Goal: Transaction & Acquisition: Purchase product/service

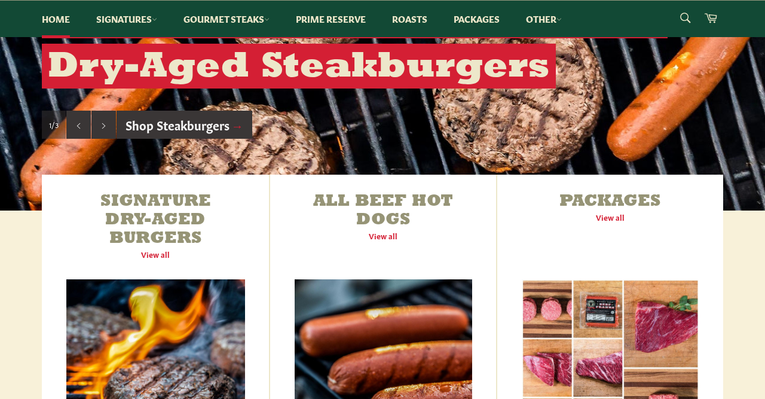
scroll to position [43, 0]
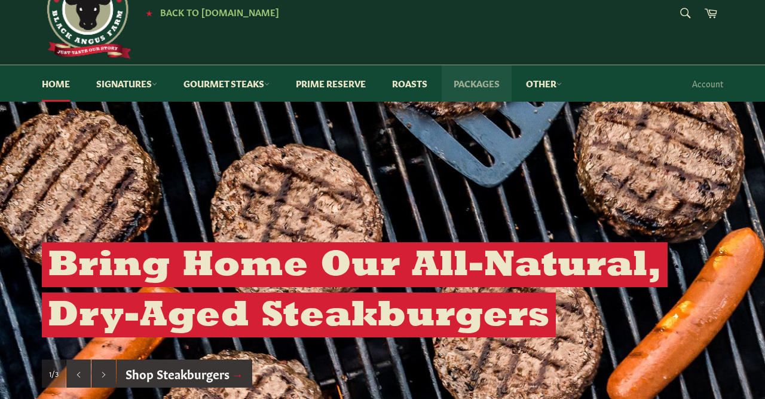
click at [478, 80] on link "Packages" at bounding box center [477, 83] width 70 height 36
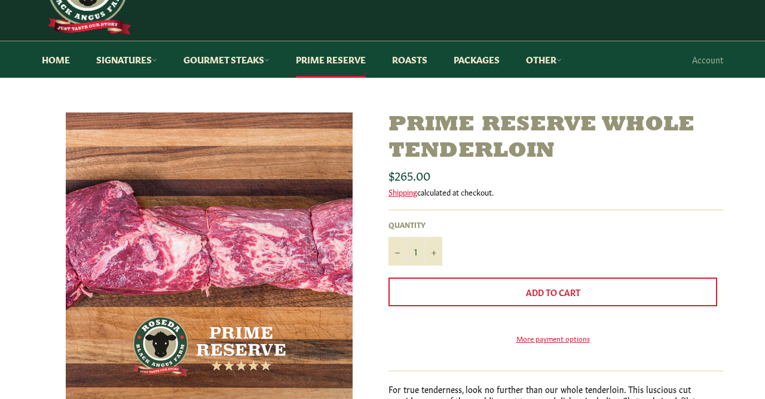
scroll to position [62, 0]
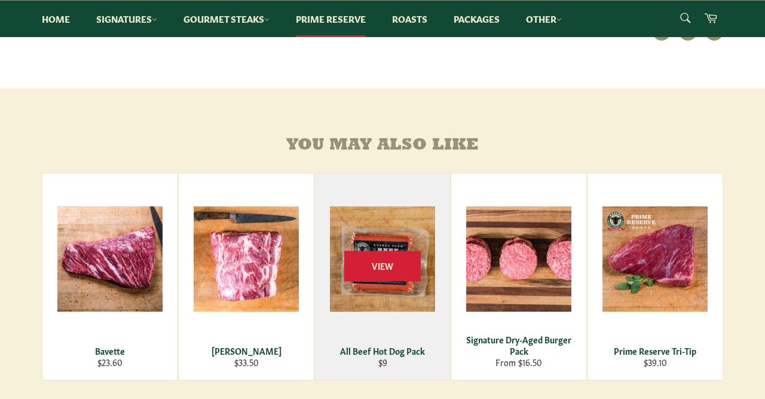
scroll to position [560, 0]
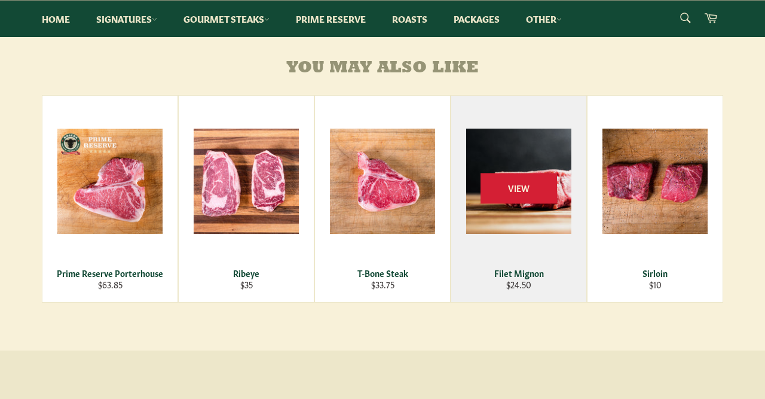
scroll to position [684, 0]
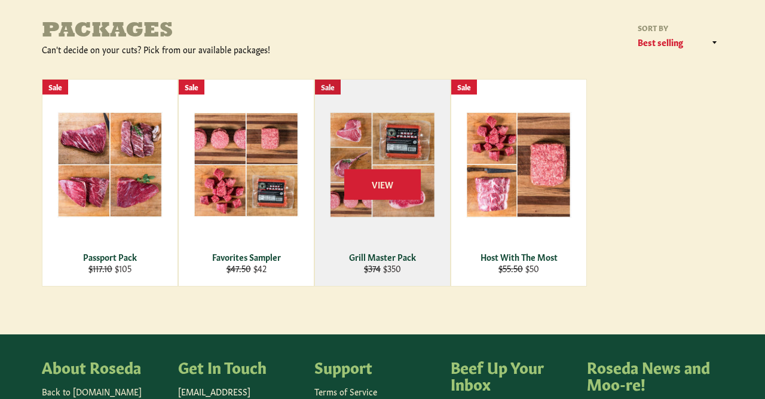
scroll to position [187, 0]
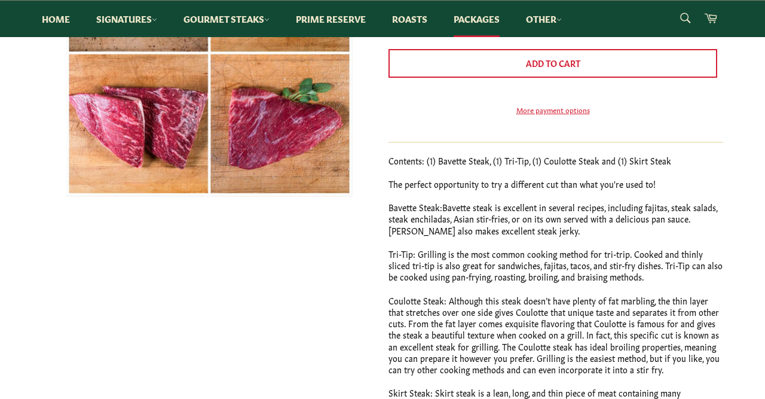
scroll to position [187, 0]
